Goal: Book appointment/travel/reservation

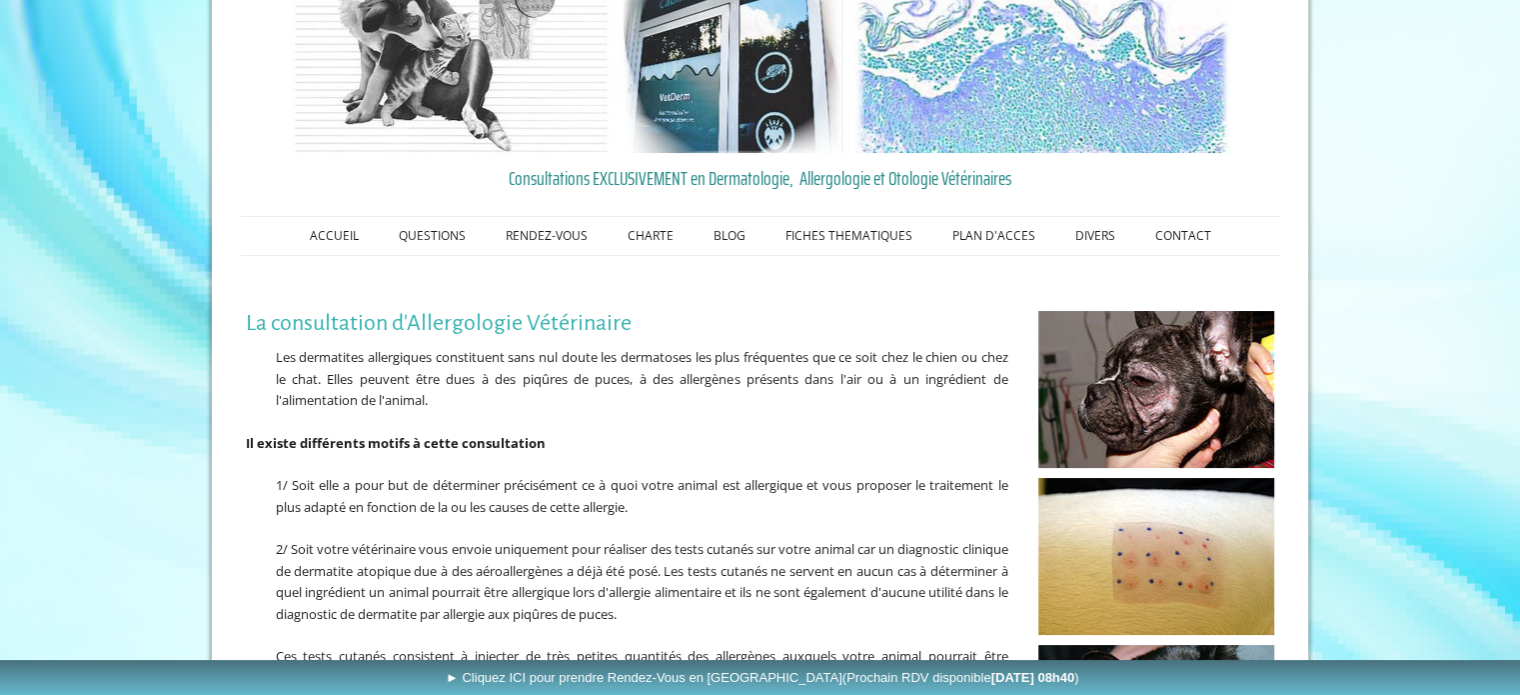
scroll to position [93, 0]
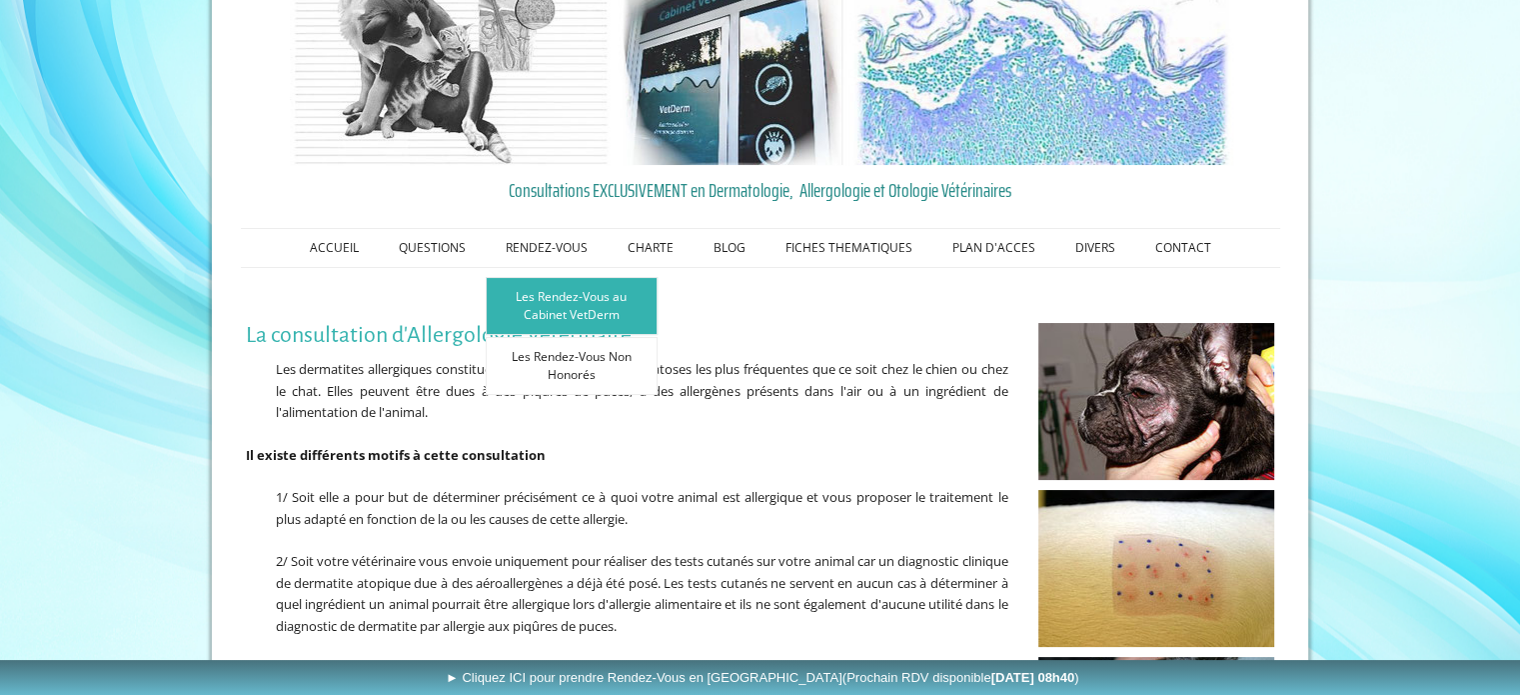
click at [540, 299] on link "Les Rendez-Vous au Cabinet VetDerm" at bounding box center [572, 306] width 172 height 58
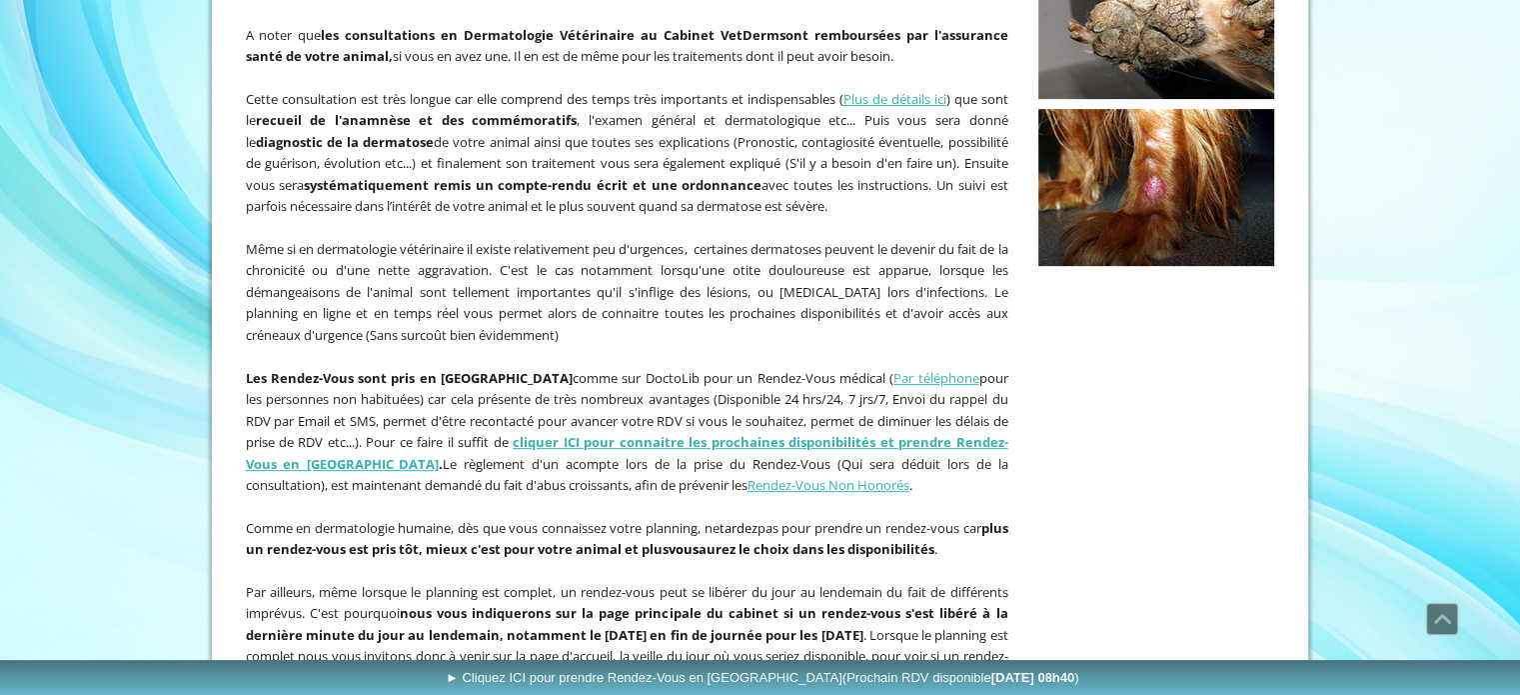
scroll to position [724, 0]
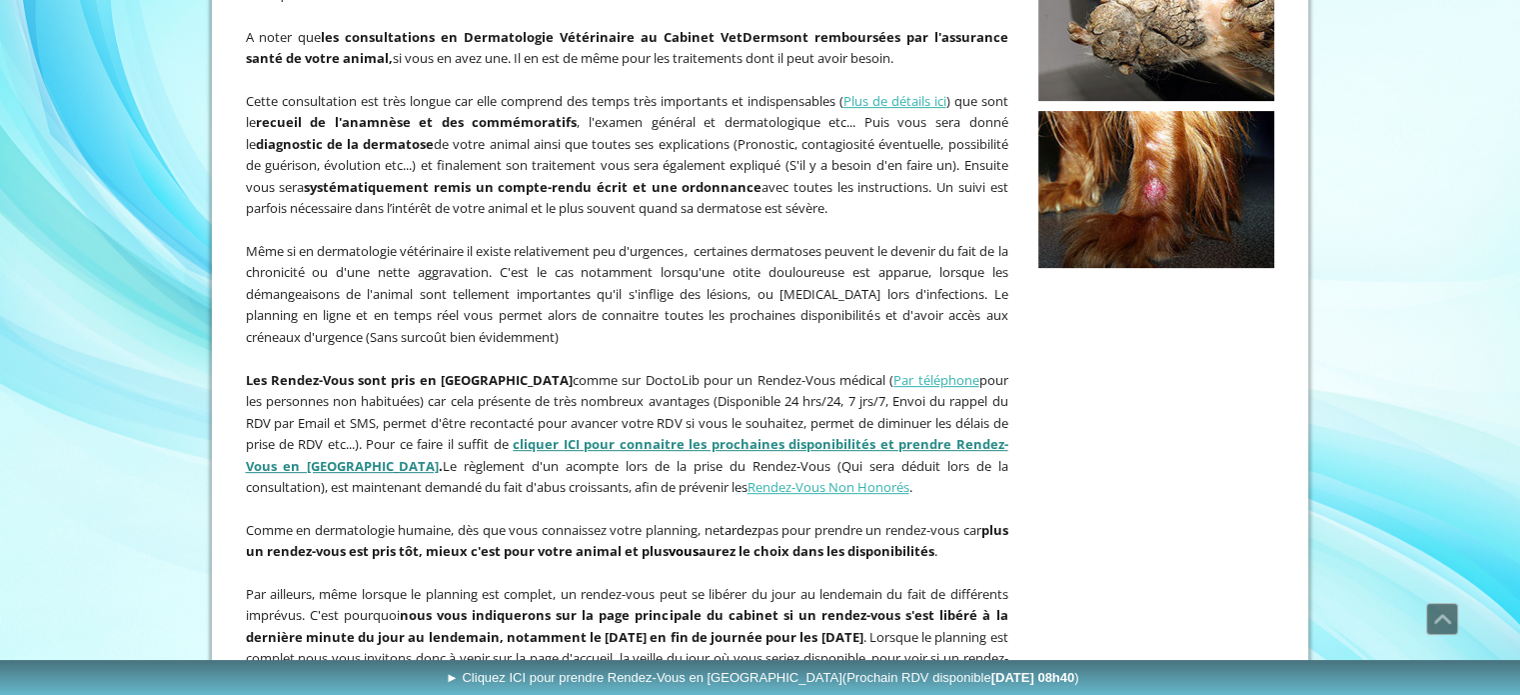
click at [546, 435] on link "cliquer ICI pour connaitre les prochaines disponibilités et prendre Rendez-Vous…" at bounding box center [627, 455] width 763 height 40
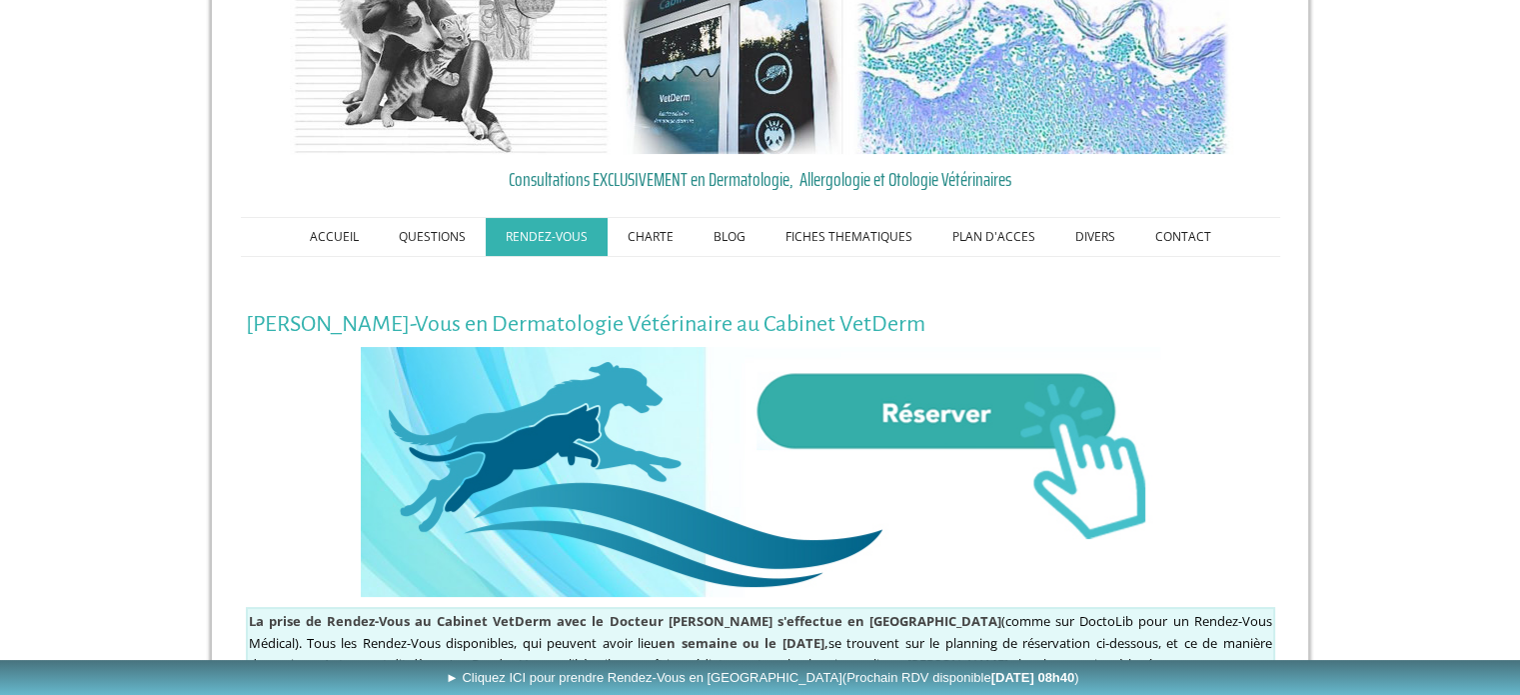
scroll to position [104, 0]
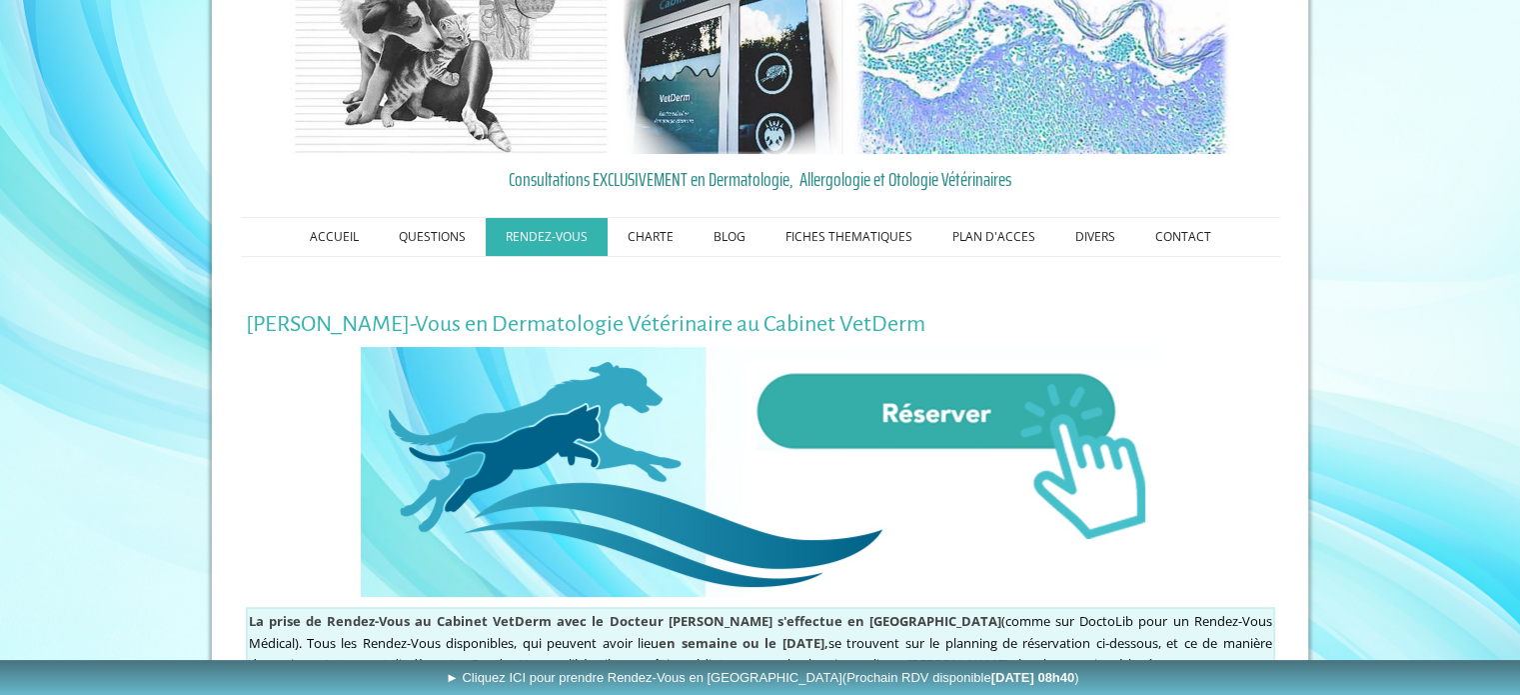
click at [913, 419] on img at bounding box center [761, 472] width 800 height 250
